Goal: Check status: Check status

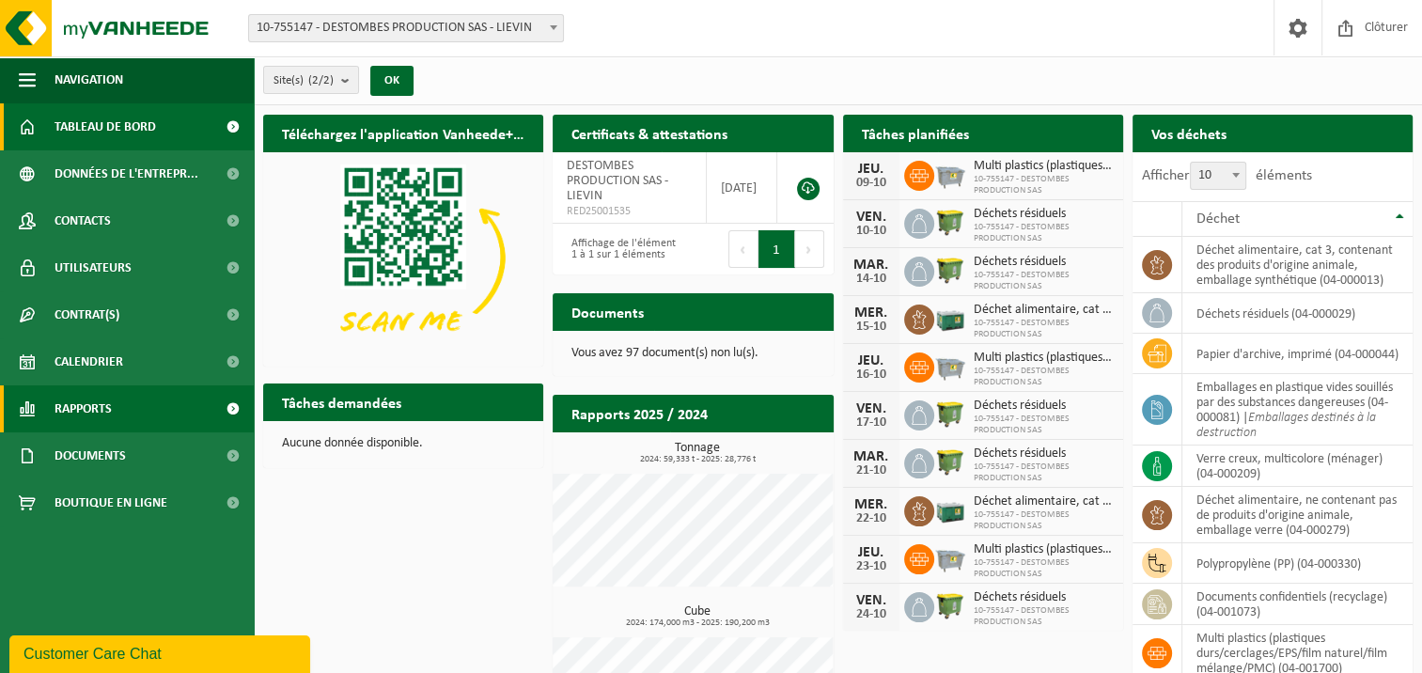
click at [239, 410] on span at bounding box center [232, 408] width 42 height 47
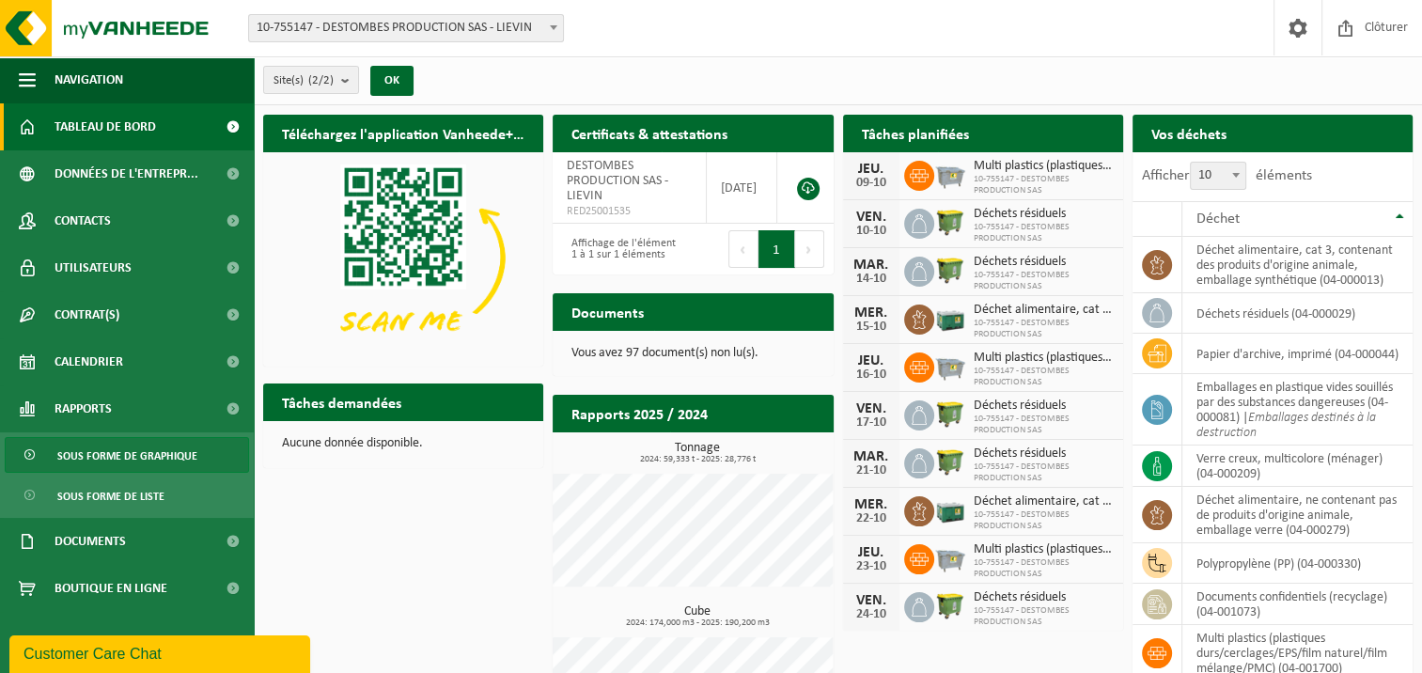
click at [149, 444] on span "Sous forme de graphique" at bounding box center [127, 456] width 140 height 36
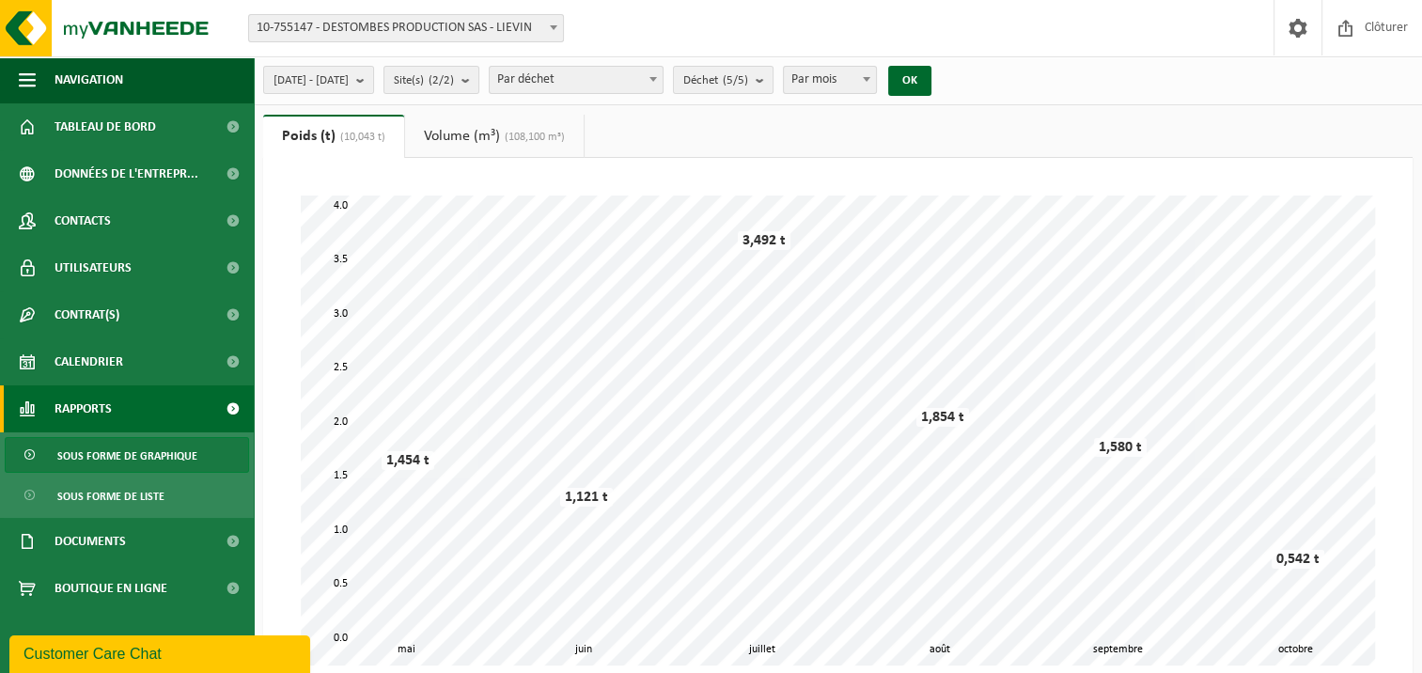
click at [476, 135] on link "Volume (m³) (108,100 m³)" at bounding box center [494, 136] width 179 height 43
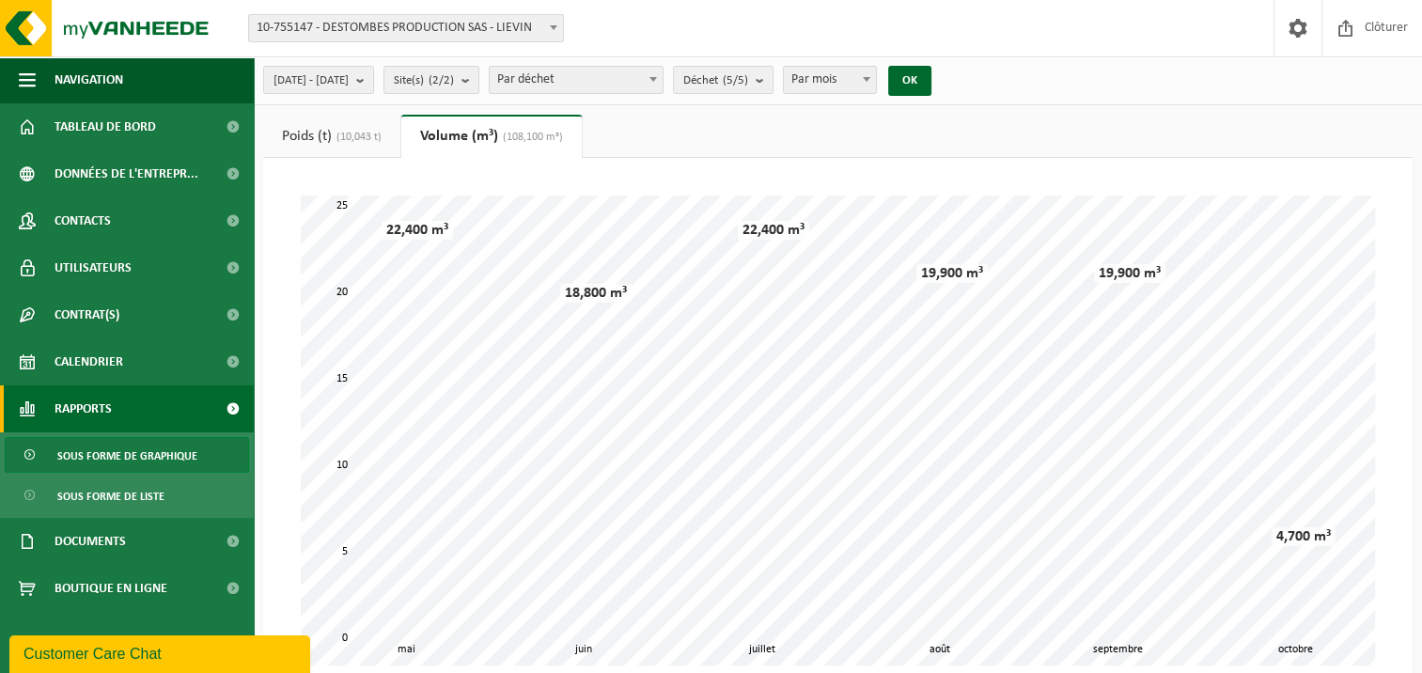
click at [549, 20] on span at bounding box center [553, 27] width 19 height 24
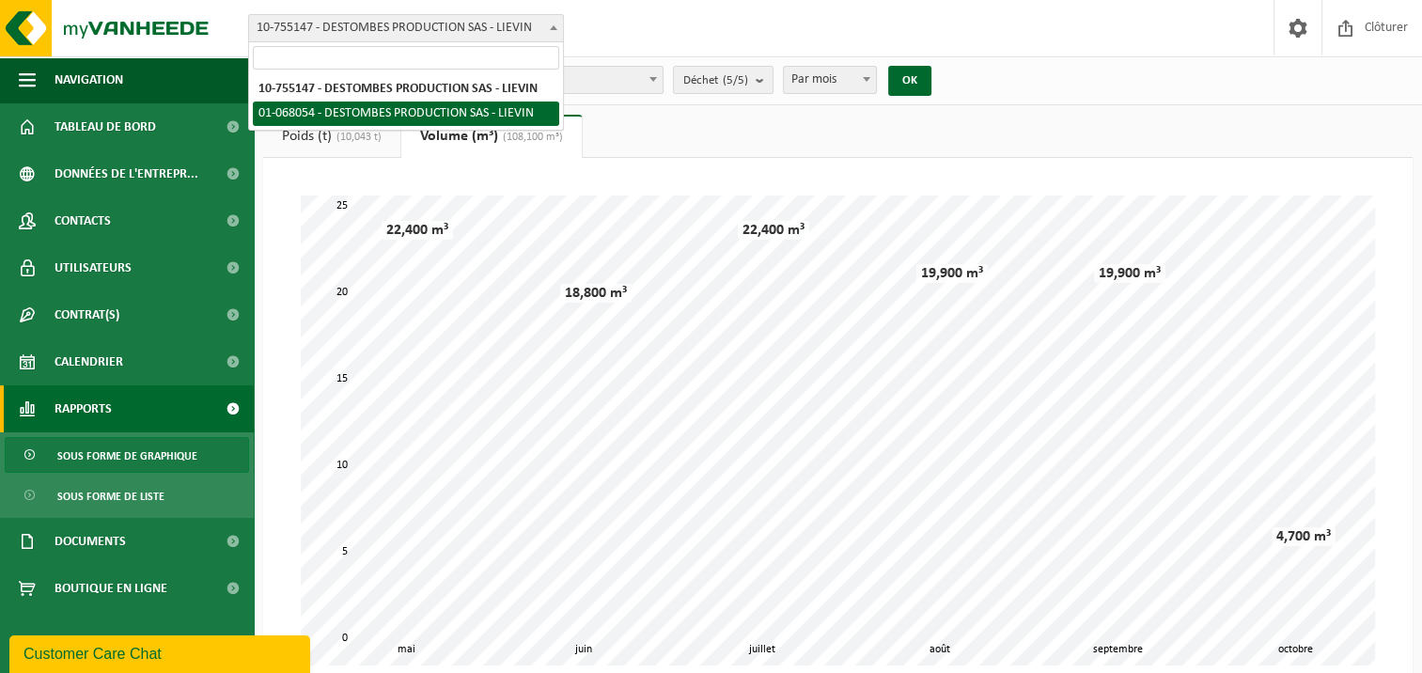
select select "450"
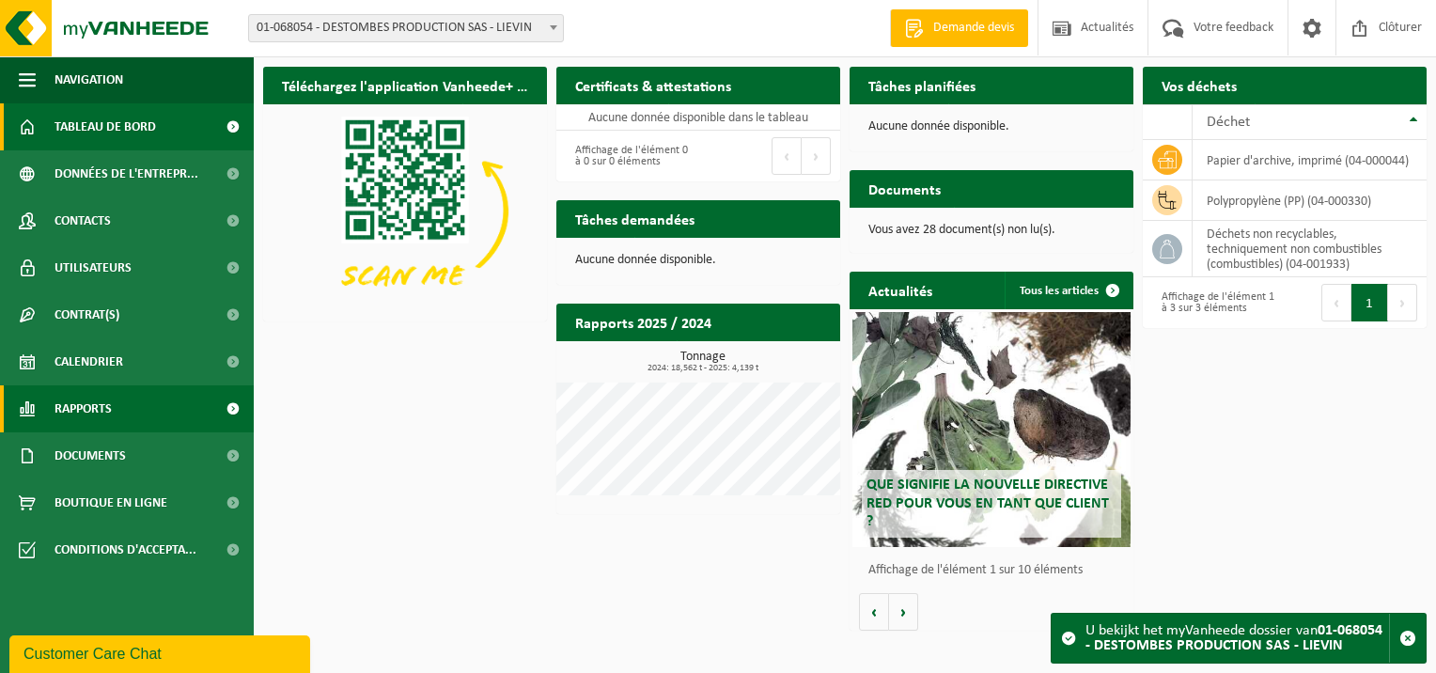
click at [236, 410] on span at bounding box center [232, 408] width 42 height 47
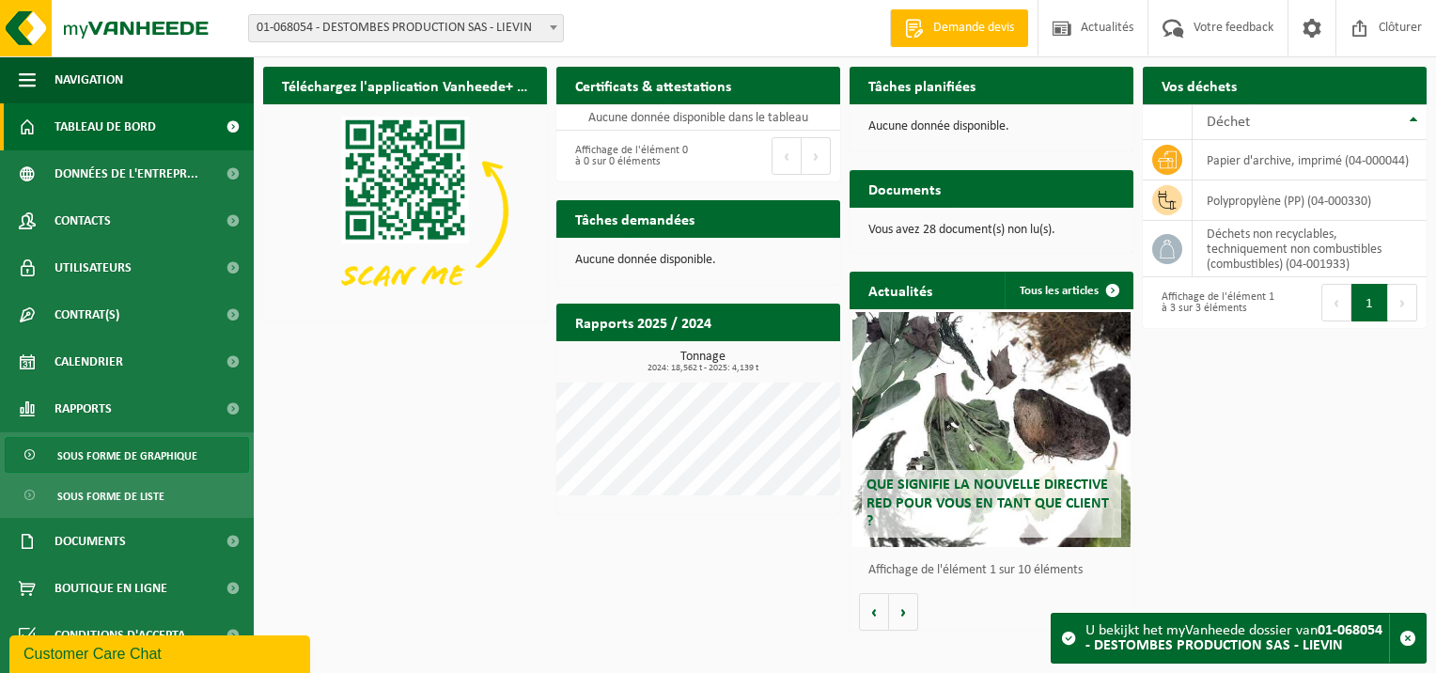
click at [143, 460] on span "Sous forme de graphique" at bounding box center [127, 456] width 140 height 36
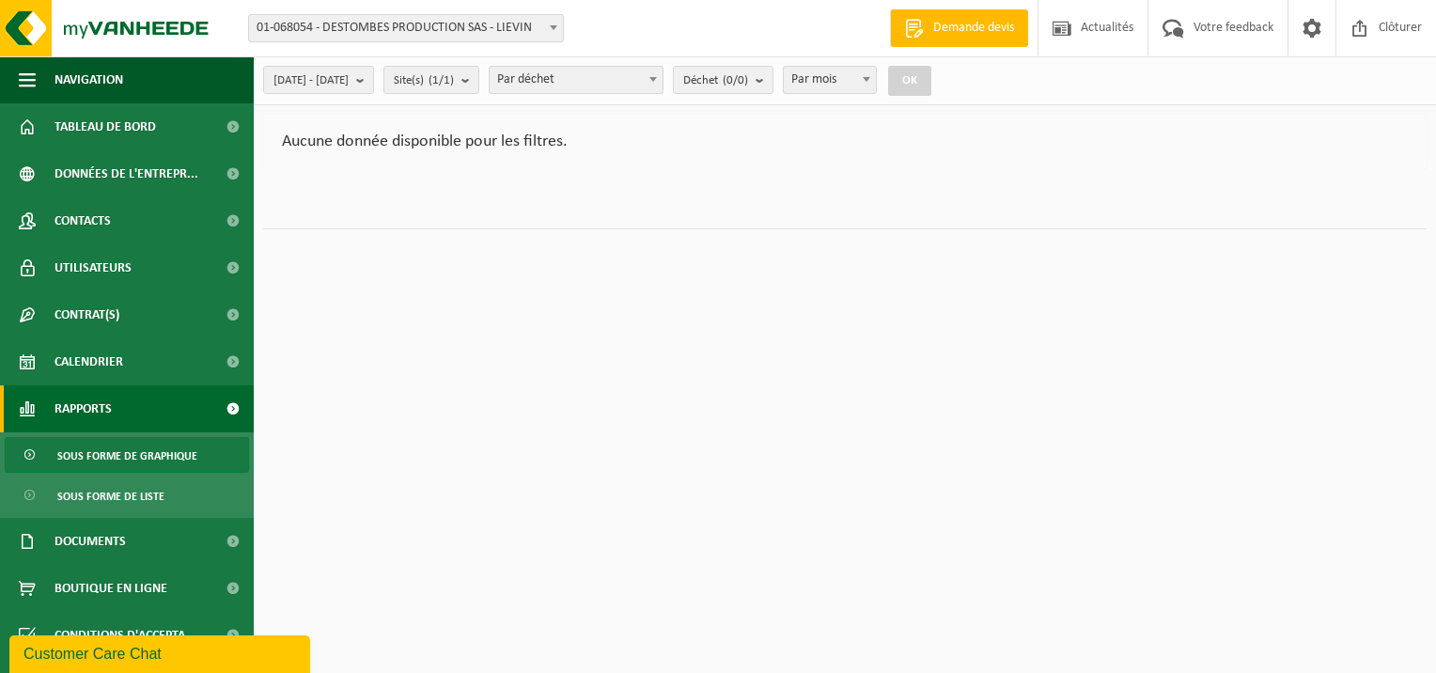
click at [559, 29] on span at bounding box center [553, 27] width 19 height 24
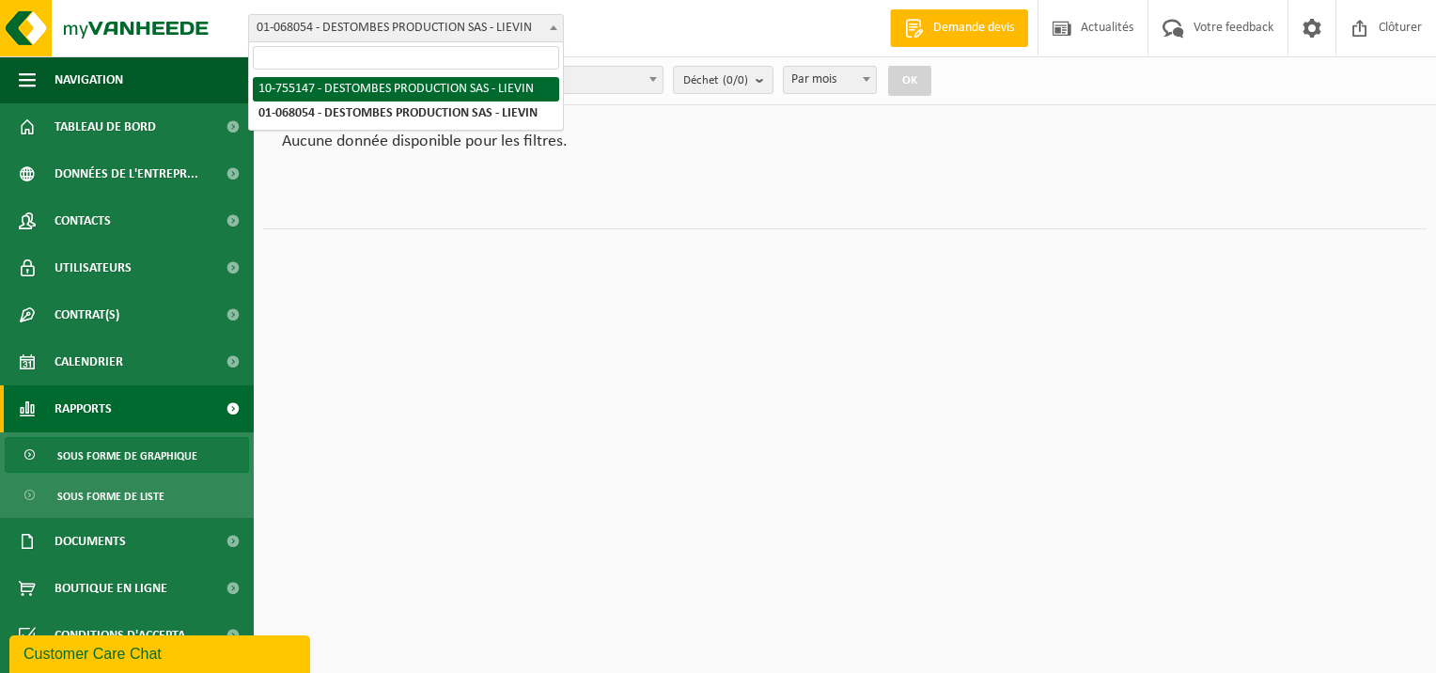
select select "20278"
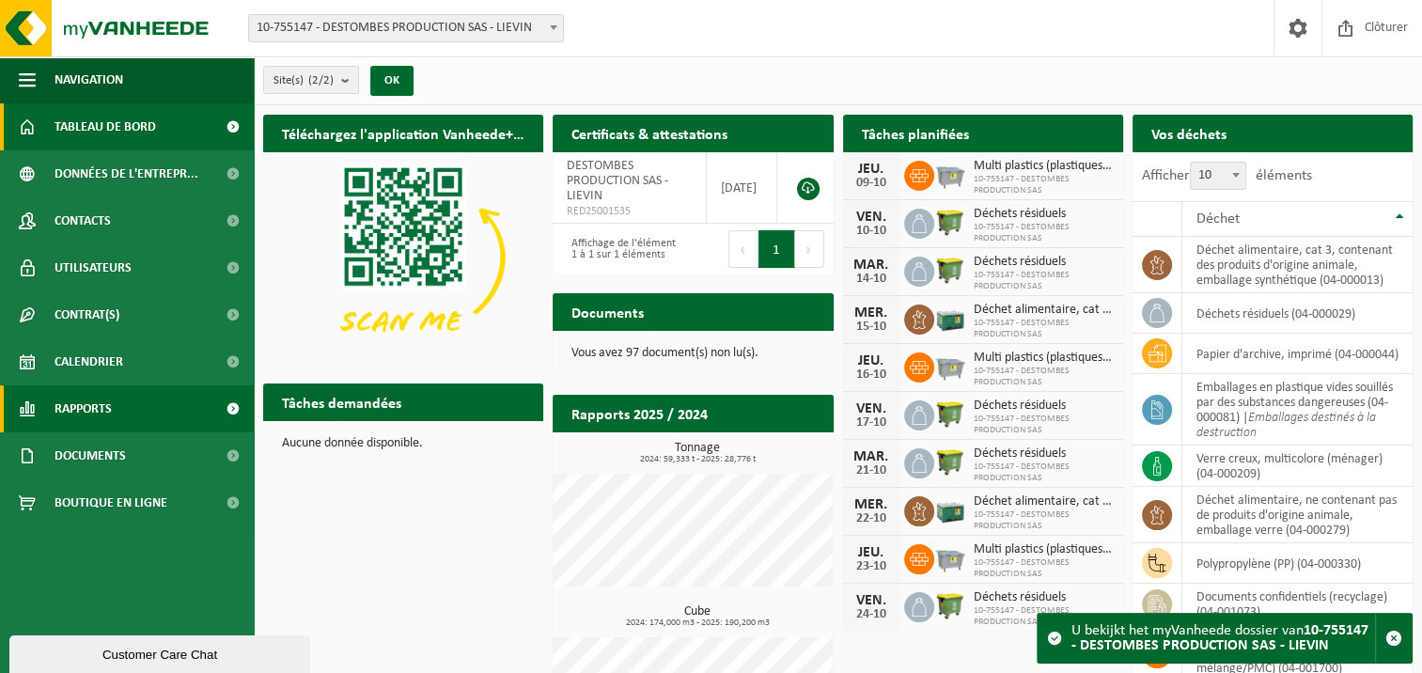
click at [224, 412] on span at bounding box center [232, 408] width 42 height 47
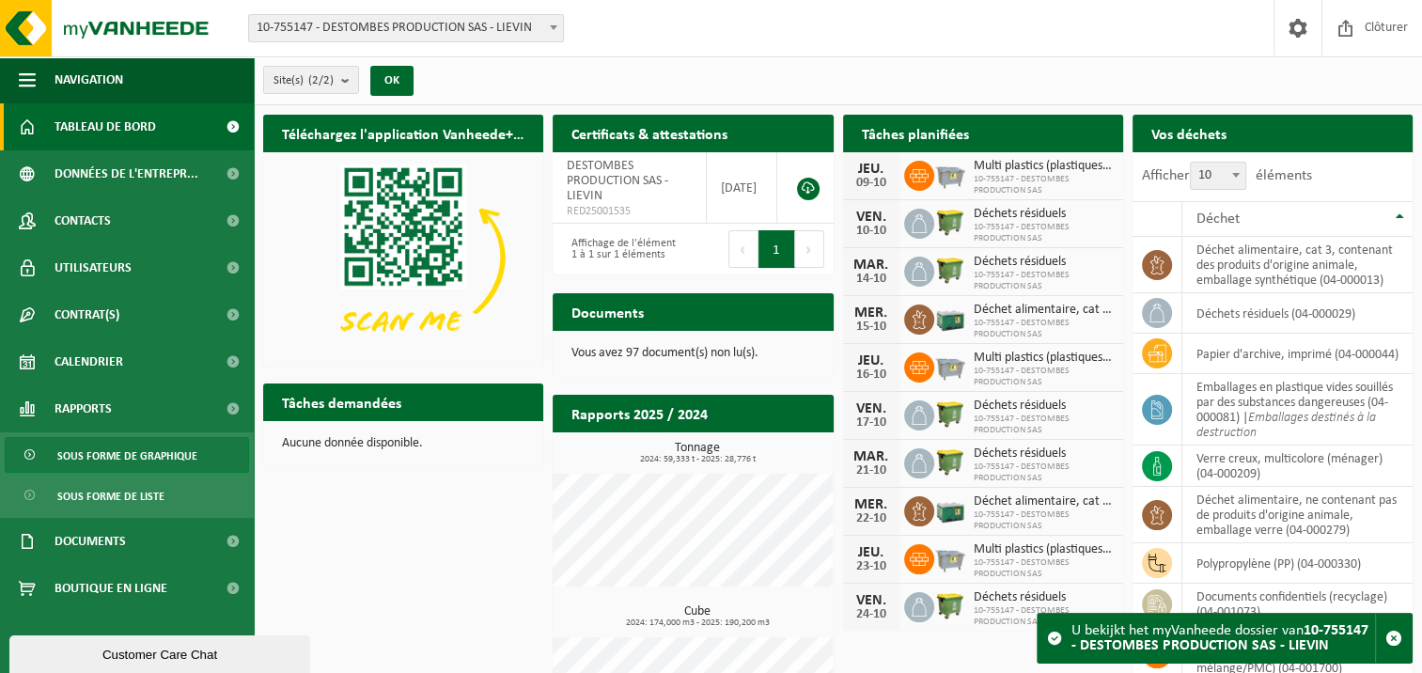
click at [121, 459] on span "Sous forme de graphique" at bounding box center [127, 456] width 140 height 36
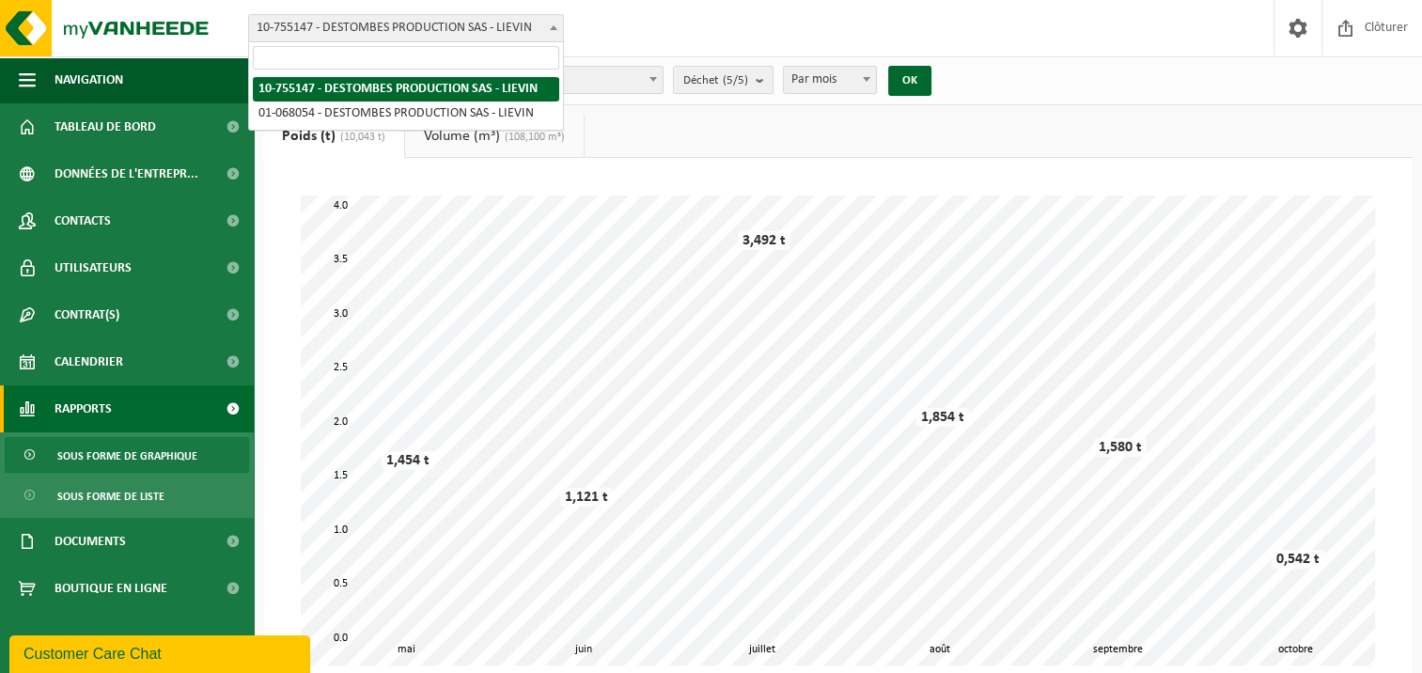
click at [559, 24] on span at bounding box center [553, 27] width 19 height 24
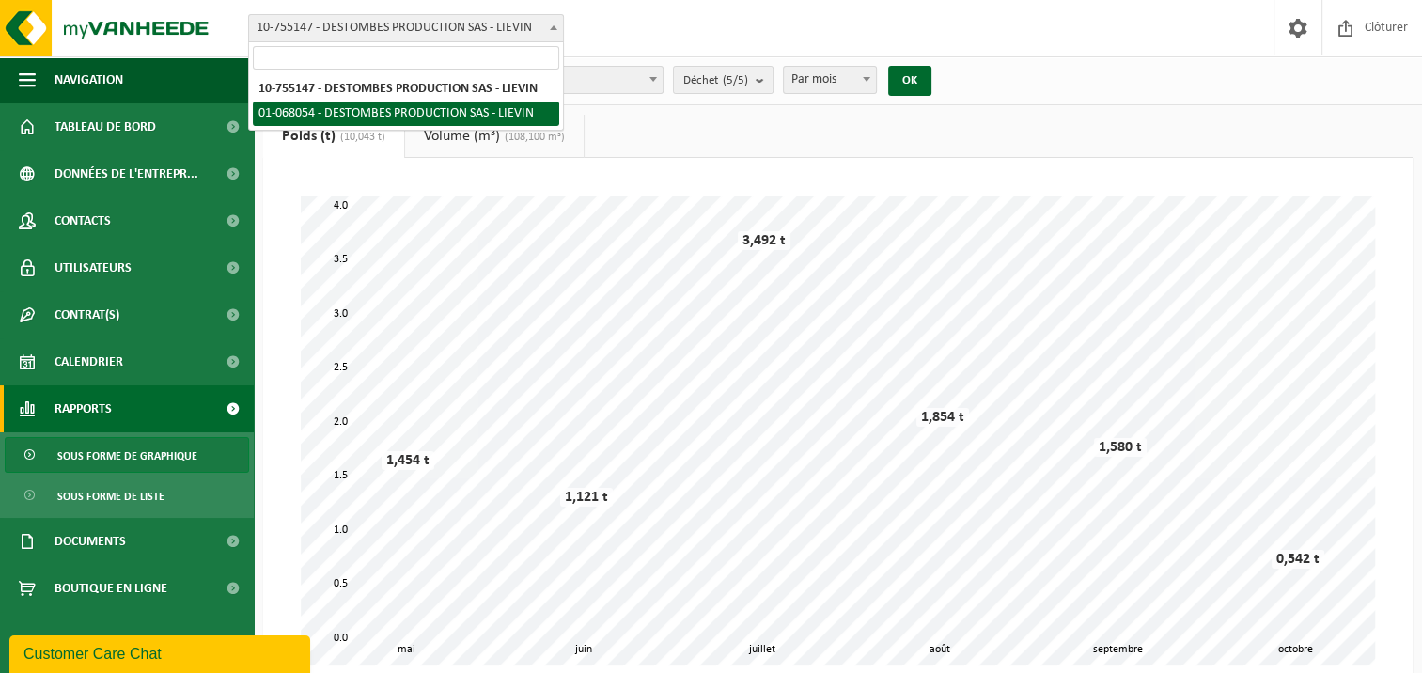
click at [839, 128] on ul "Poids (t) (10,043 t) Volume (m³) (108,100 m³)" at bounding box center [837, 136] width 1149 height 43
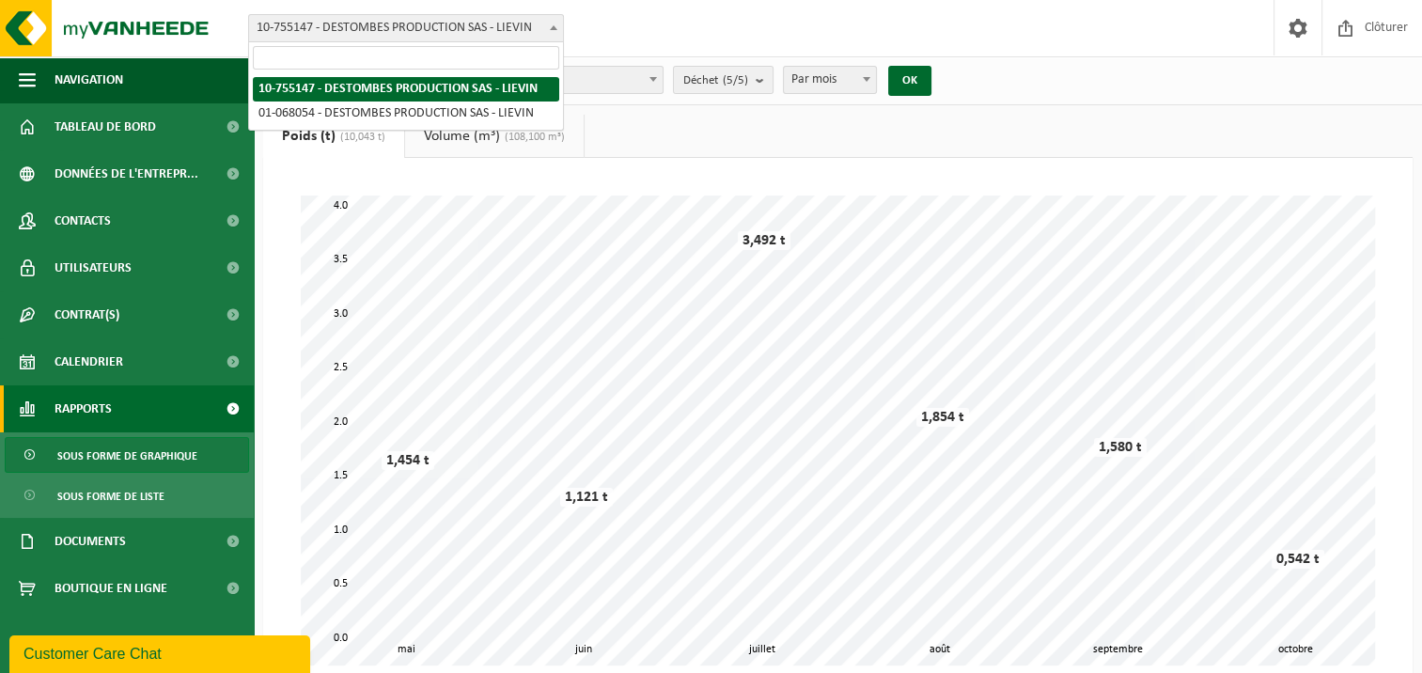
click at [559, 29] on span at bounding box center [553, 27] width 19 height 24
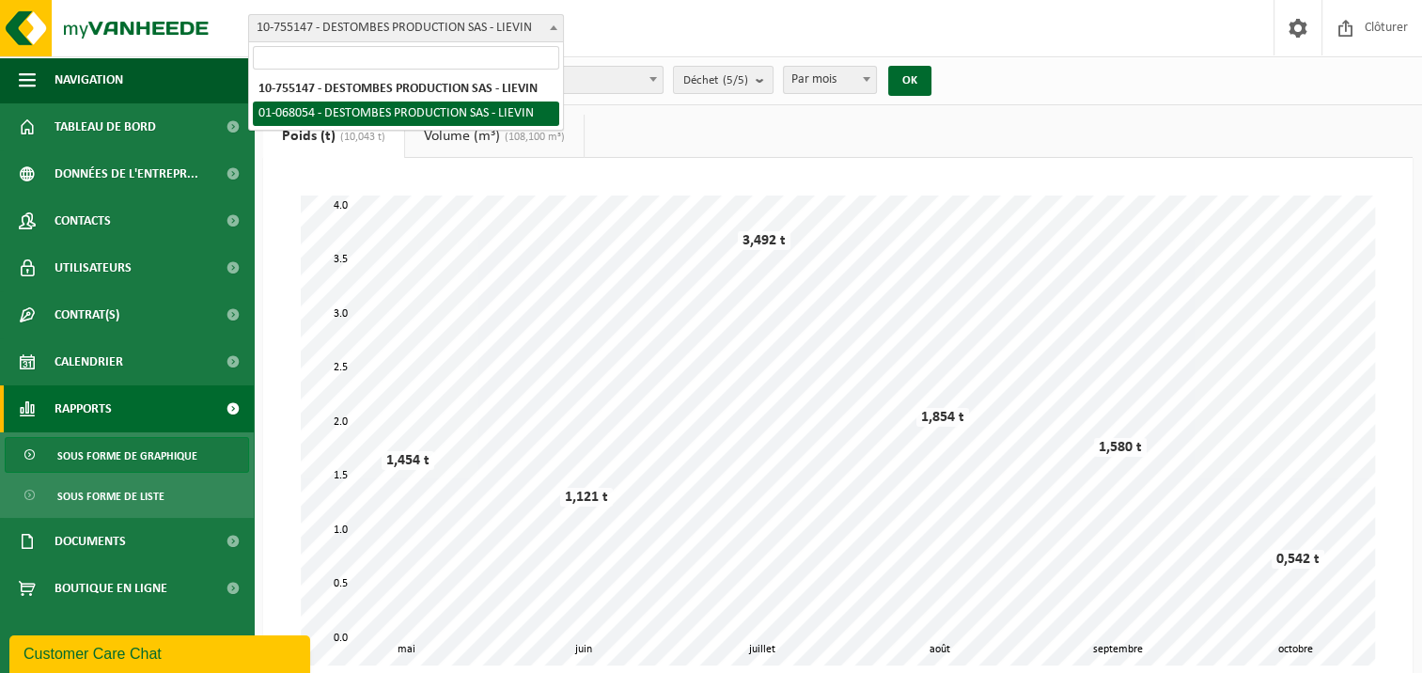
select select "450"
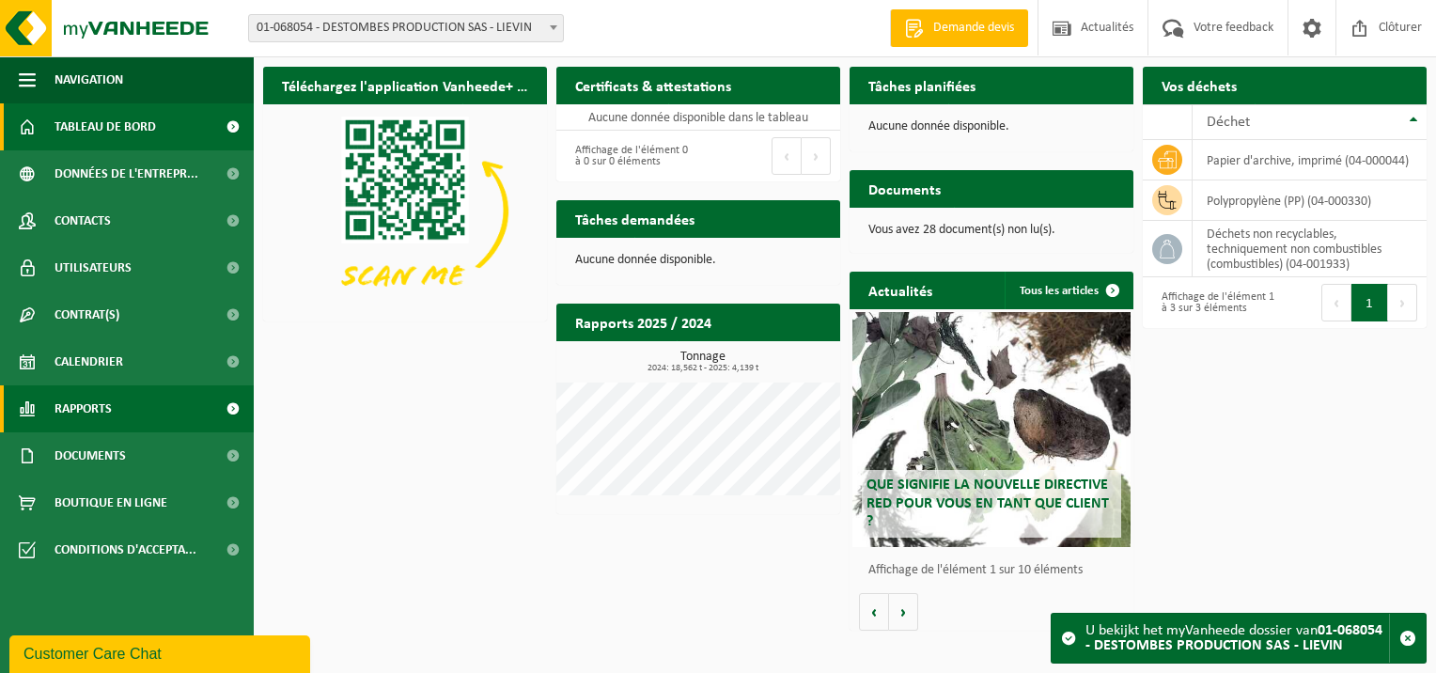
click at [227, 409] on span at bounding box center [232, 408] width 42 height 47
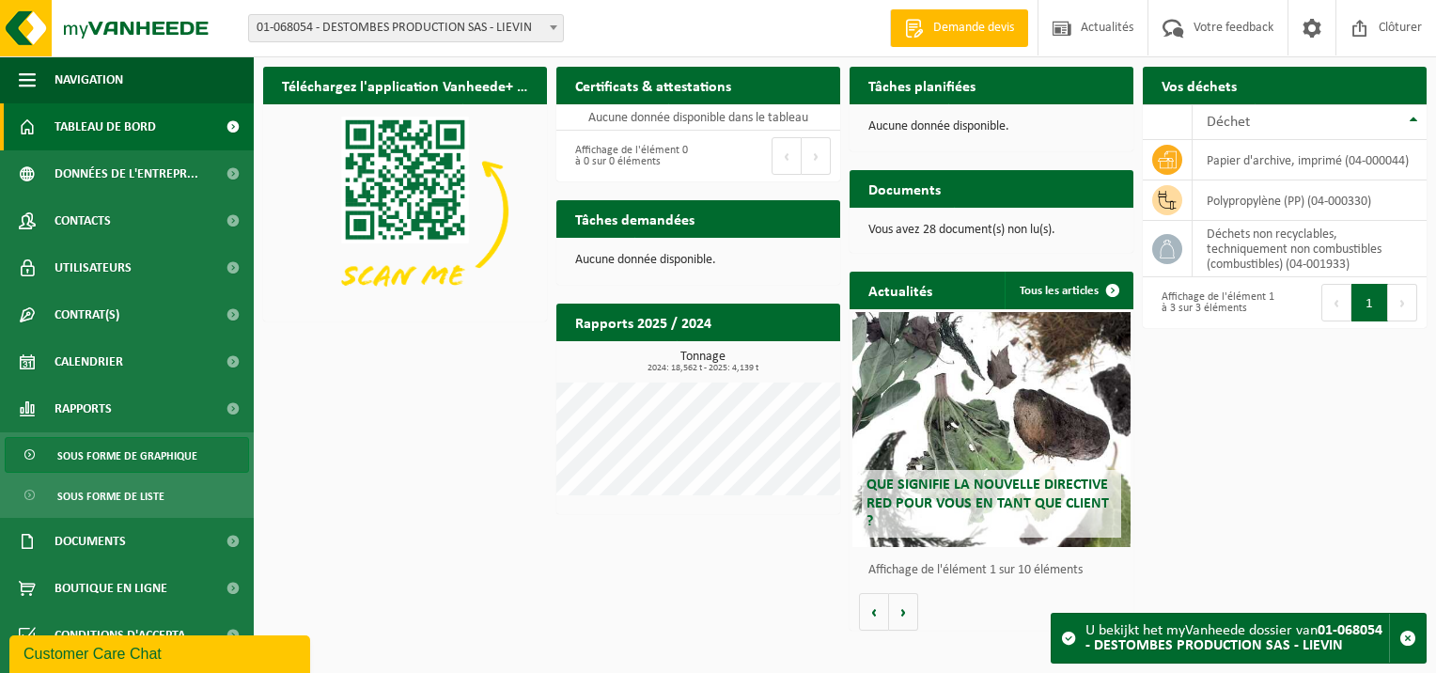
click at [135, 460] on span "Sous forme de graphique" at bounding box center [127, 456] width 140 height 36
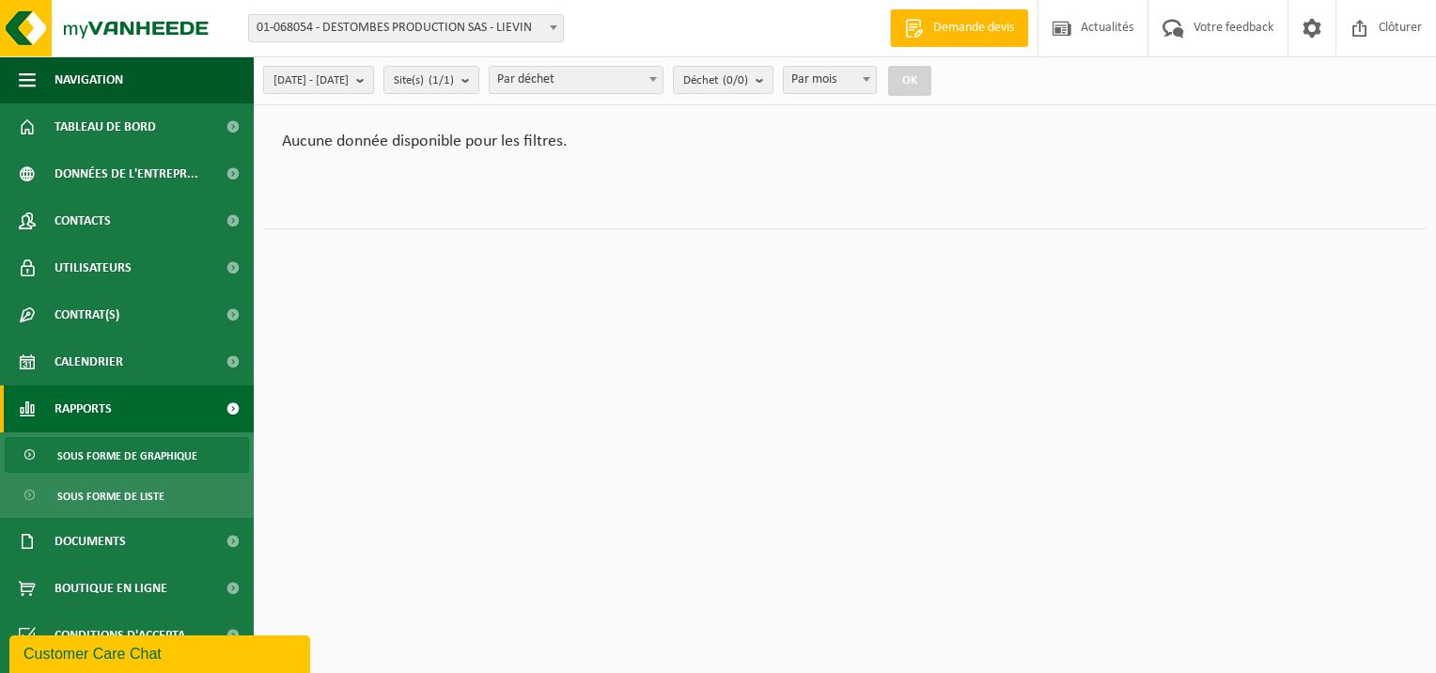
click at [373, 80] on b "submit" at bounding box center [364, 80] width 17 height 26
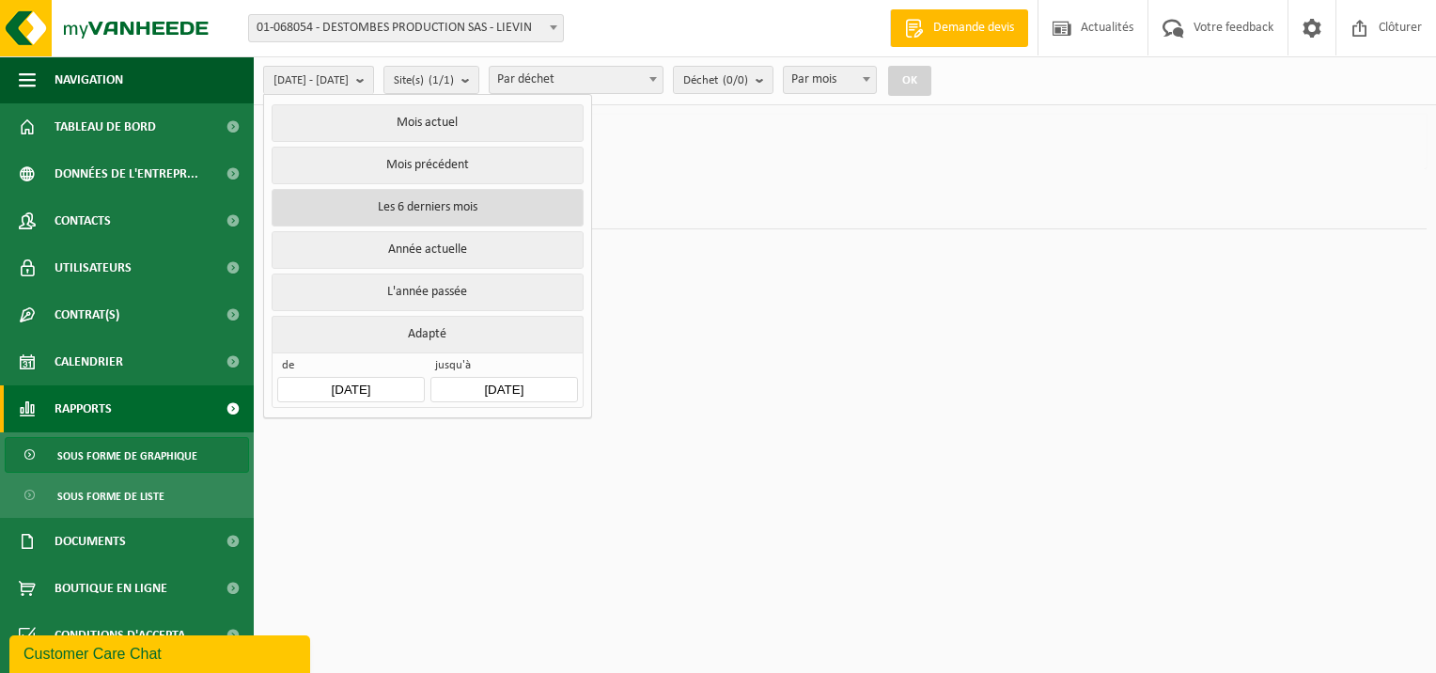
click at [451, 207] on button "Les 6 derniers mois" at bounding box center [427, 208] width 311 height 38
